Goal: Task Accomplishment & Management: Manage account settings

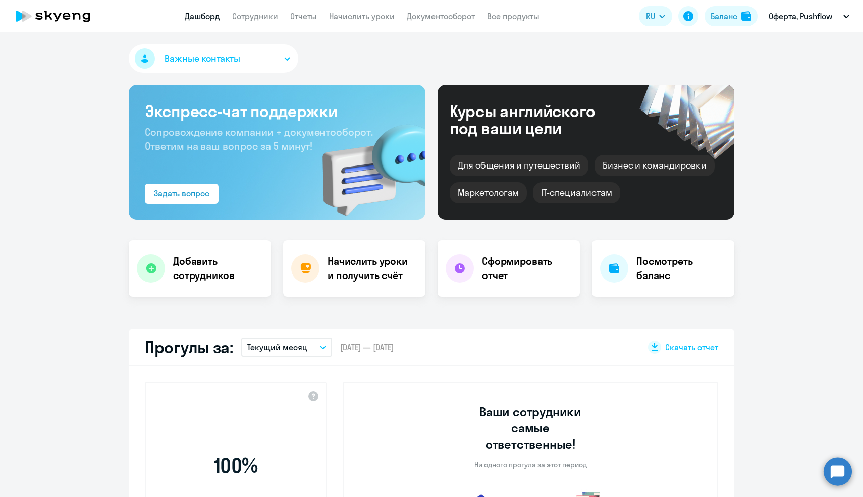
select select "30"
click at [367, 274] on h4 "Начислить уроки и получить счёт" at bounding box center [371, 268] width 88 height 28
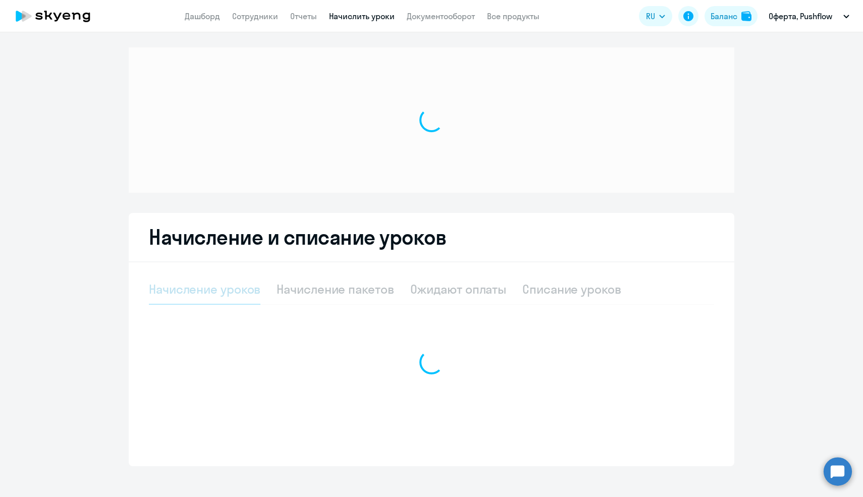
scroll to position [10, 0]
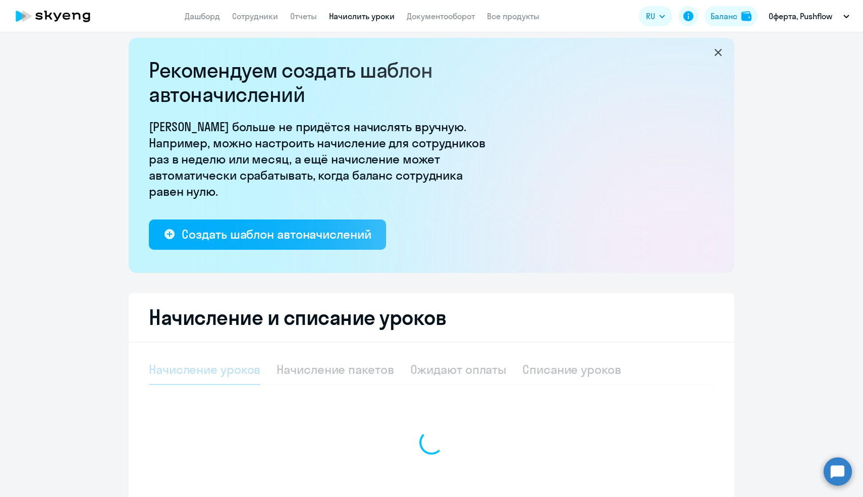
select select "10"
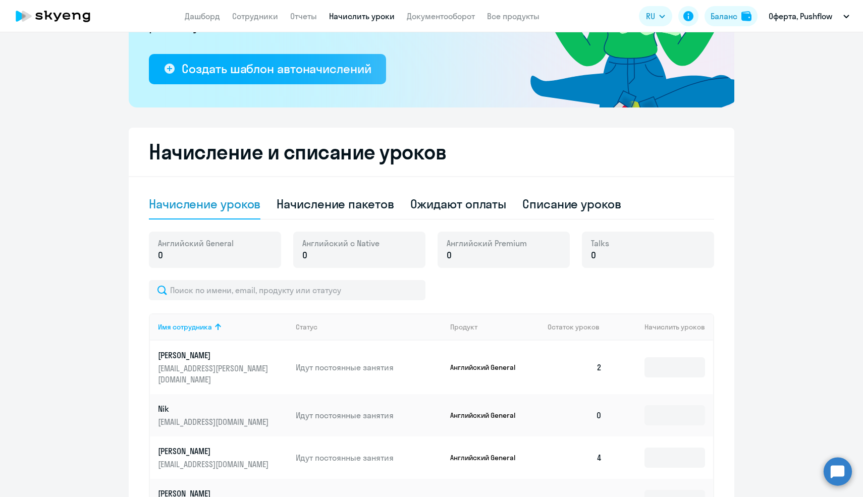
scroll to position [252, 0]
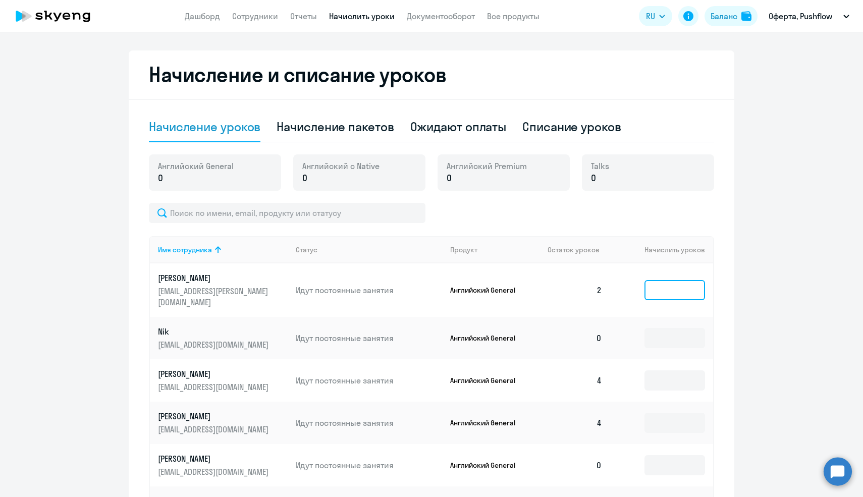
click at [665, 282] on input at bounding box center [674, 290] width 61 height 20
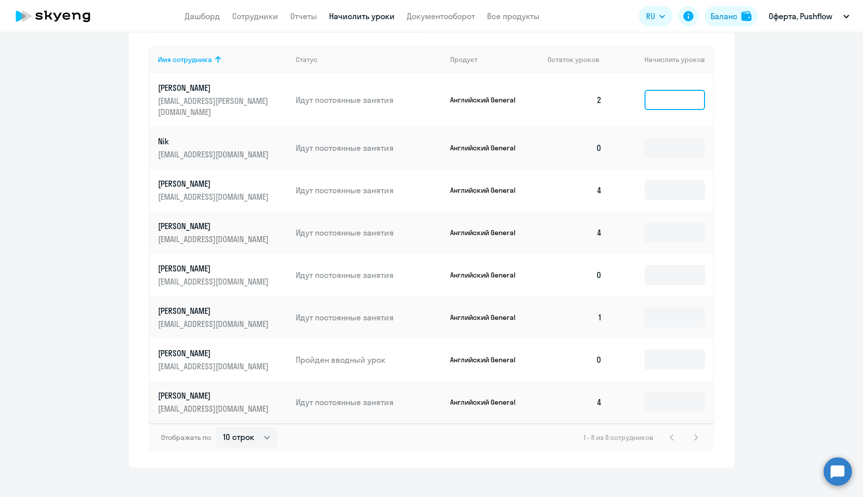
scroll to position [0, 0]
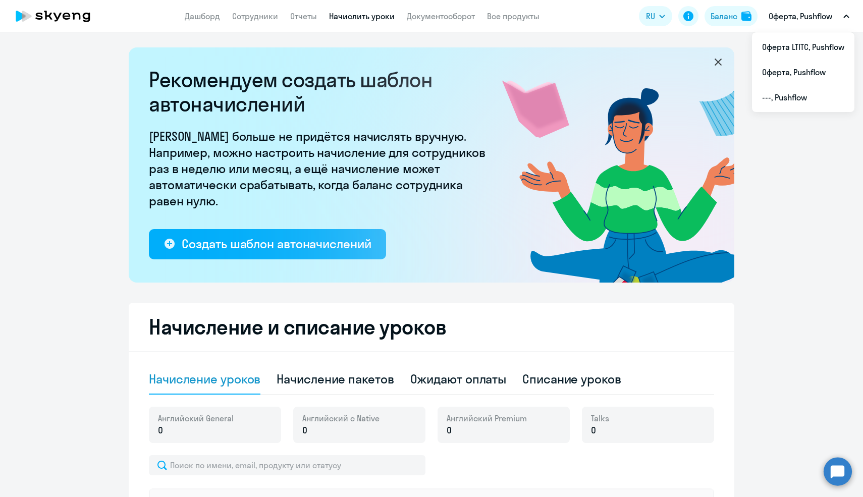
click at [798, 22] on button "Оферта, Pushflow" at bounding box center [808, 16] width 91 height 24
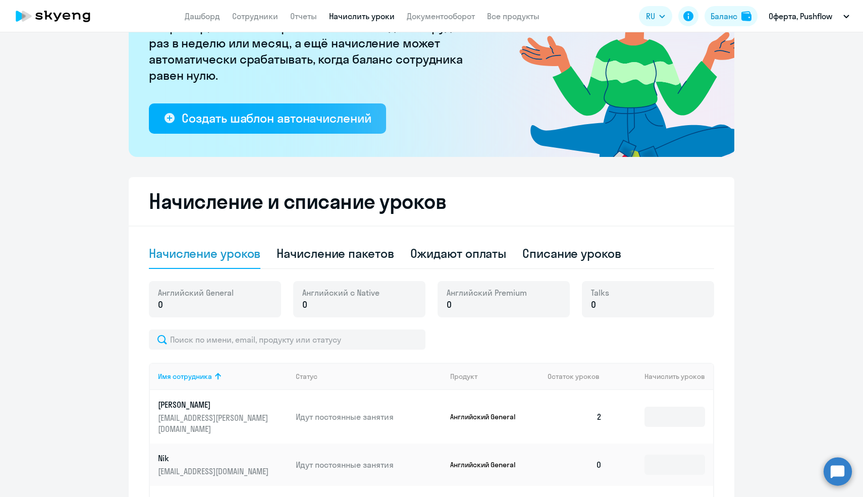
scroll to position [131, 0]
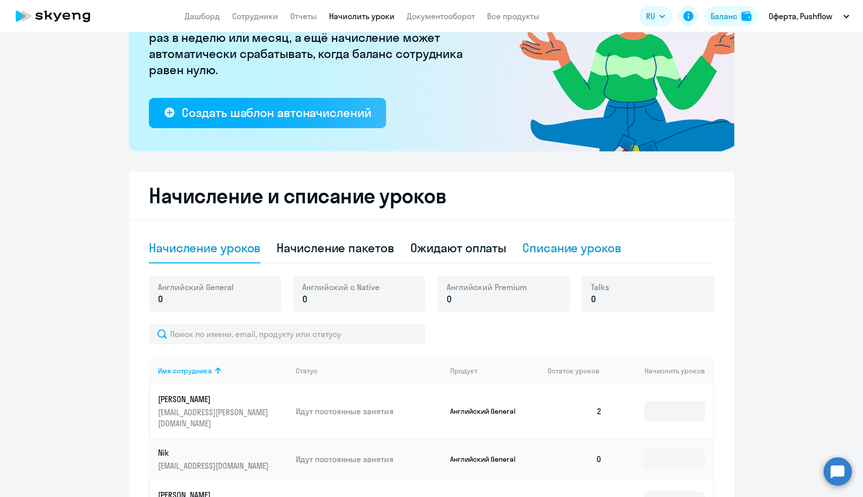
click at [547, 248] on div "Списание уроков" at bounding box center [571, 248] width 99 height 16
select select "10"
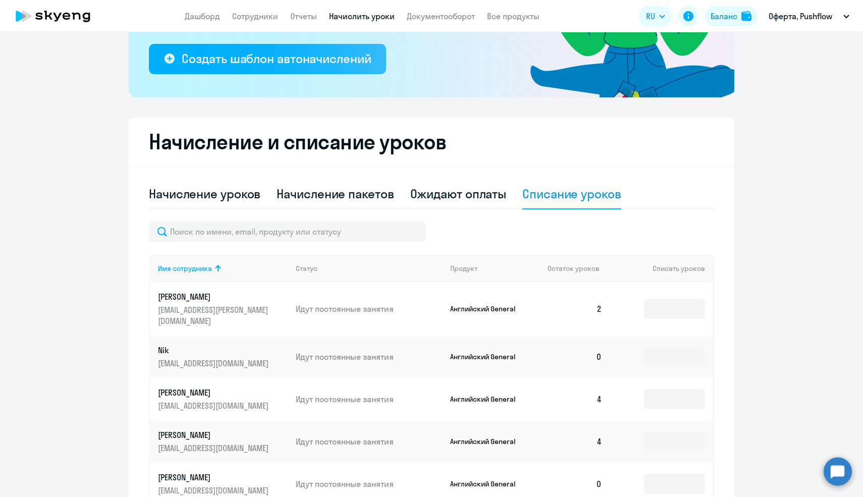
scroll to position [195, 0]
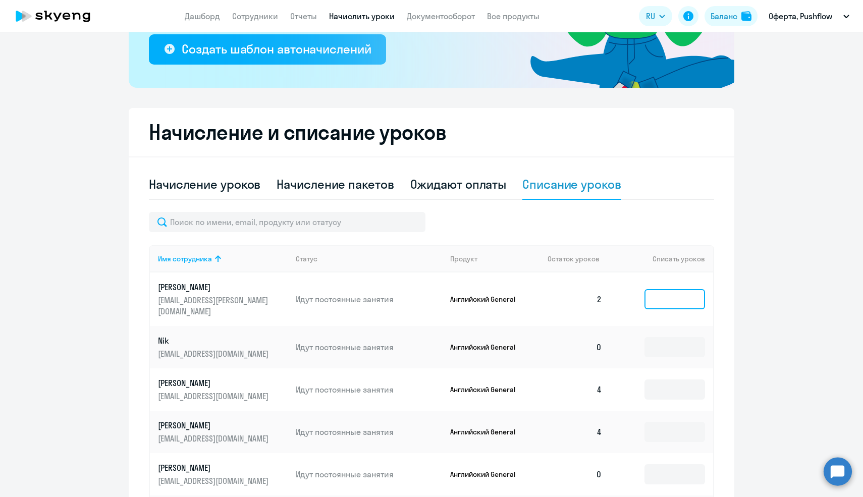
click at [676, 289] on input at bounding box center [674, 299] width 61 height 20
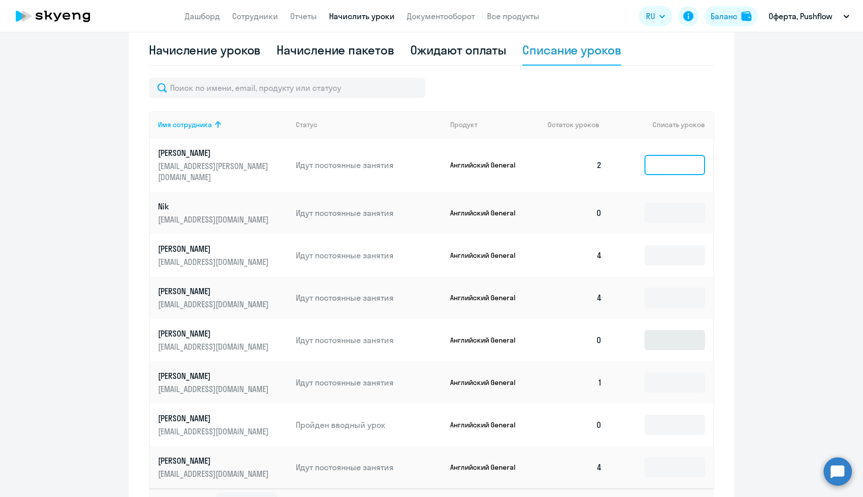
scroll to position [368, 0]
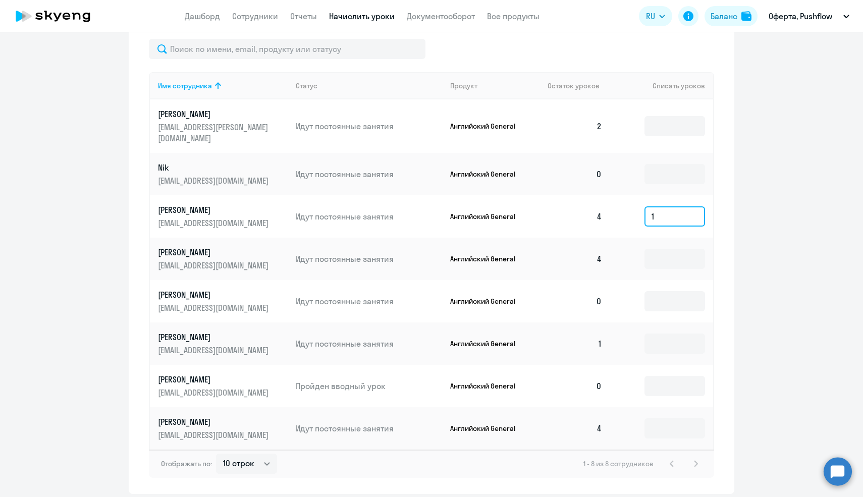
click at [684, 206] on input "1" at bounding box center [674, 216] width 61 height 20
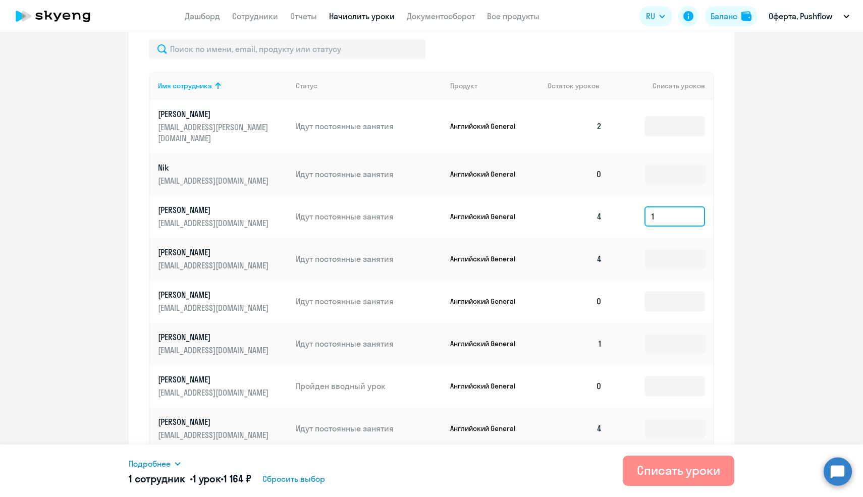
type input "1"
click at [702, 458] on button "Списать уроки" at bounding box center [679, 471] width 112 height 30
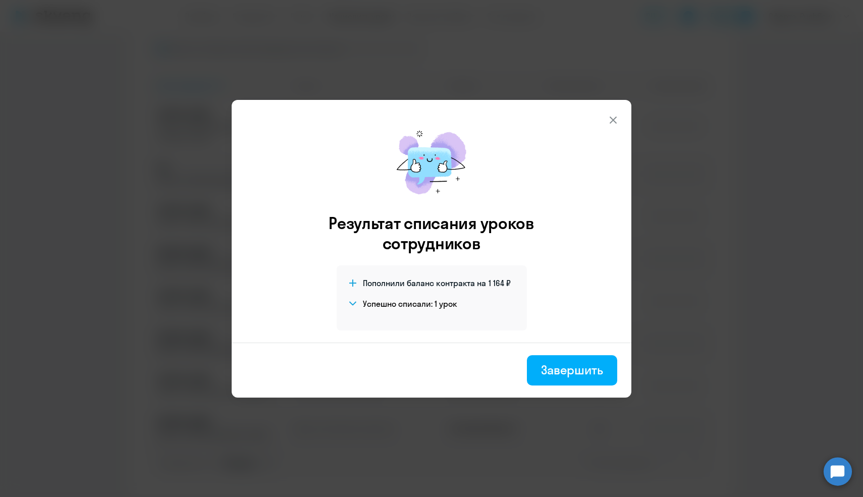
click at [619, 122] on icon at bounding box center [613, 120] width 12 height 12
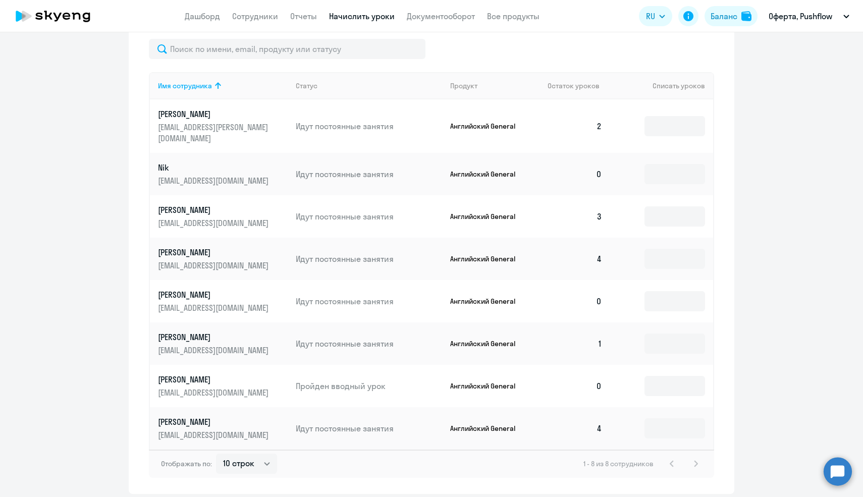
scroll to position [0, 0]
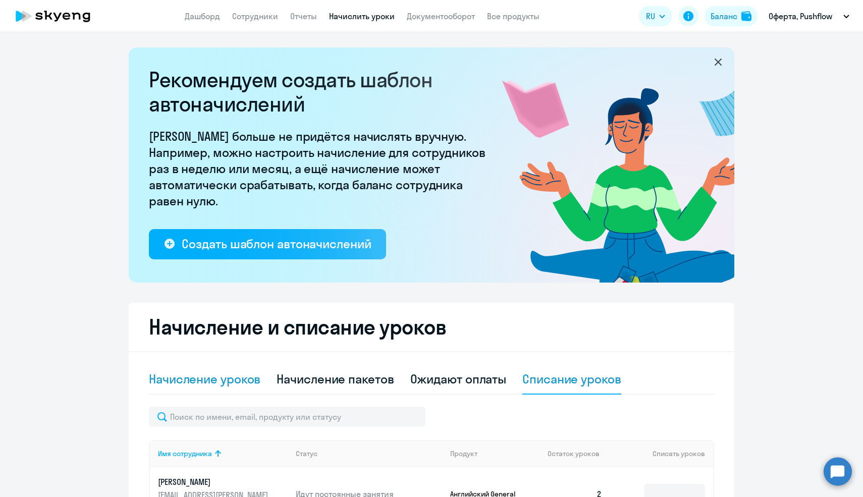
click at [223, 371] on div "Начисление уроков" at bounding box center [205, 379] width 112 height 16
select select "10"
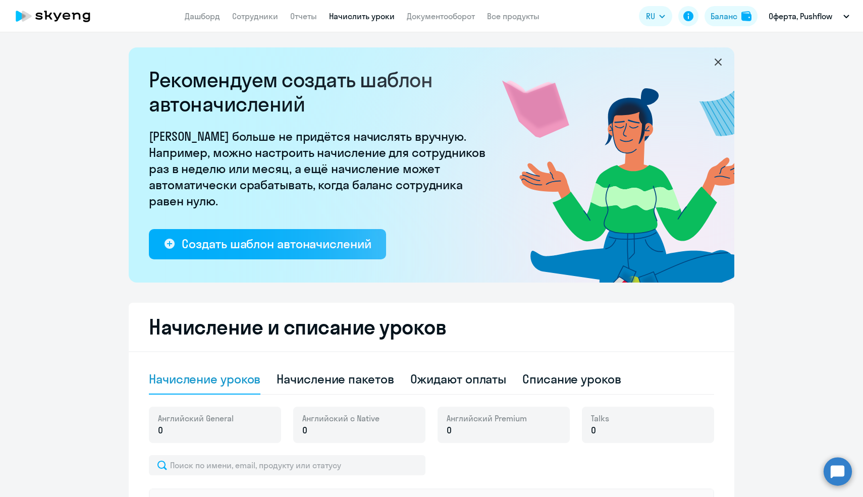
select select "10"
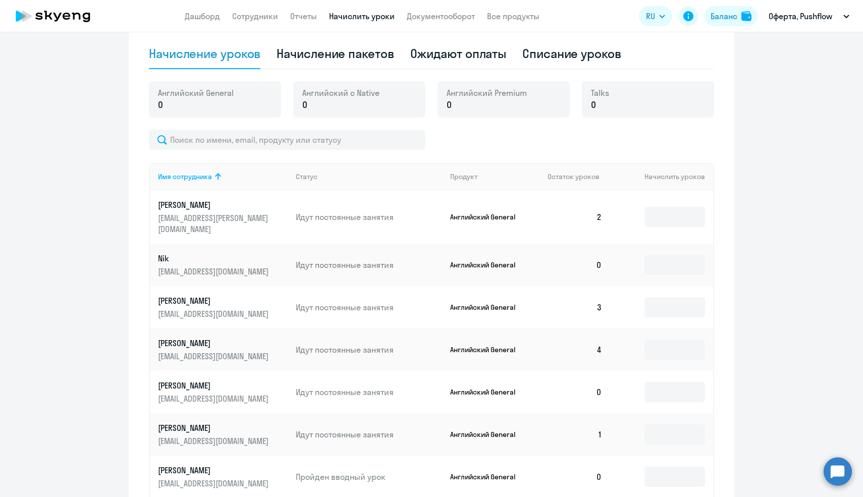
scroll to position [442, 0]
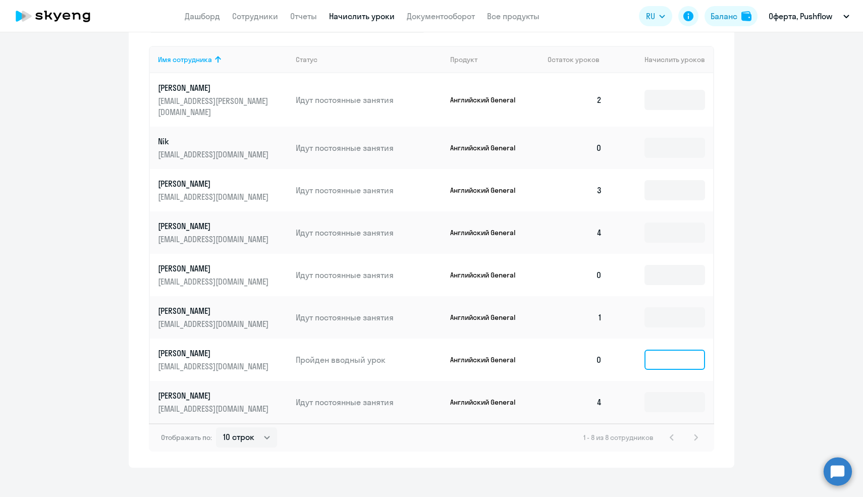
click at [674, 350] on input at bounding box center [674, 360] width 61 height 20
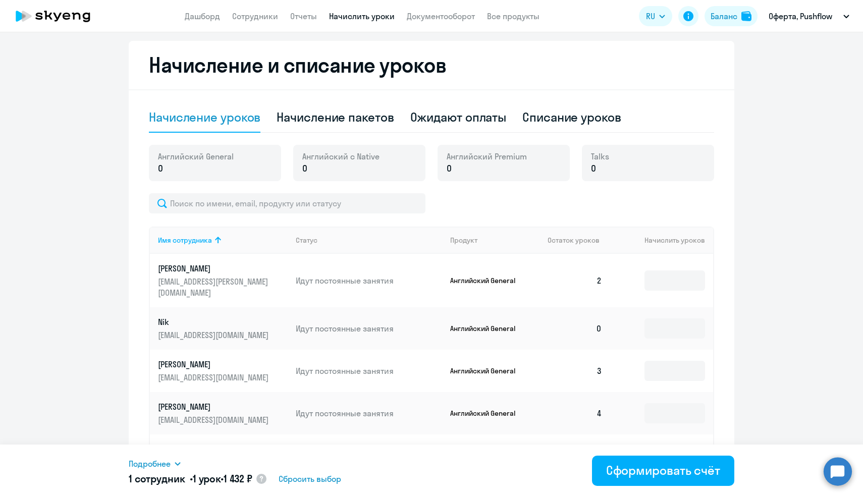
scroll to position [188, 0]
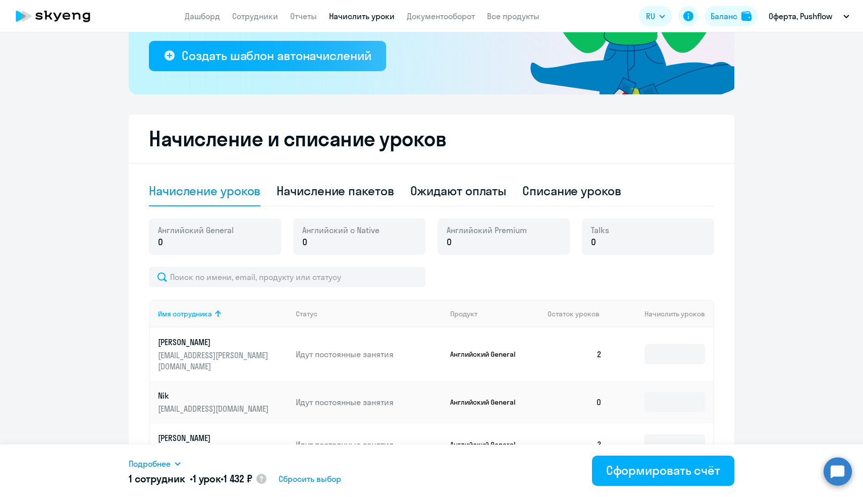
type input "1"
